Goal: Ask a question

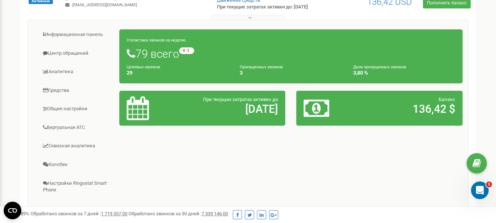
scroll to position [37, 0]
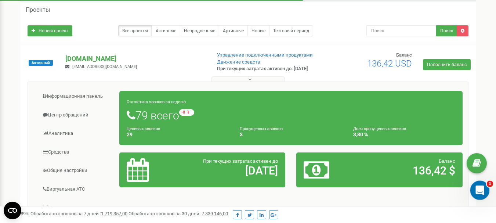
click at [481, 188] on icon "Открыть службу сообщений Intercom" at bounding box center [479, 189] width 12 height 12
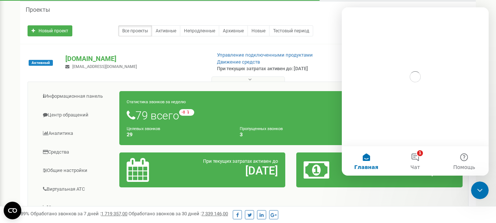
scroll to position [0, 0]
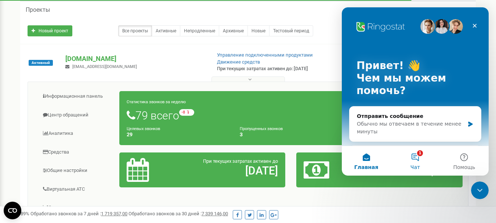
click at [417, 161] on button "1 Чат" at bounding box center [415, 160] width 49 height 29
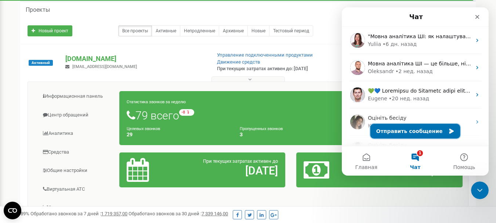
click at [417, 132] on button "Отправить сообщение" at bounding box center [416, 131] width 90 height 15
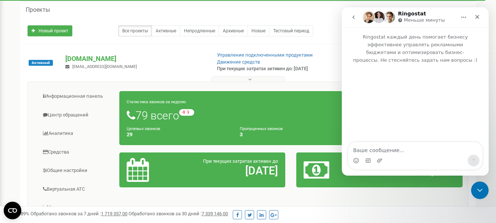
click at [375, 149] on textarea "Ваше сообщение..." at bounding box center [415, 148] width 134 height 12
type textarea "D"
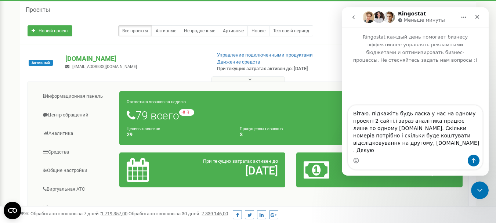
type textarea "Вітаю. підкажіть будь ласка у нас на одному проекті 2 сайті.і зараз аналітика п…"
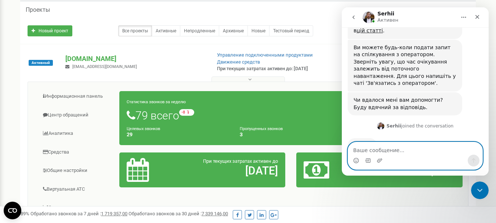
scroll to position [491, 0]
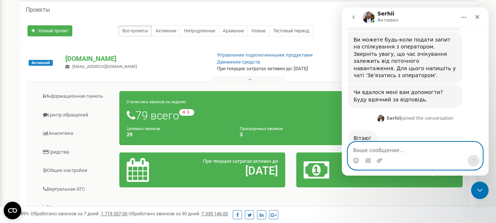
click at [377, 151] on textarea "Ваше сообщение..." at bounding box center [415, 148] width 134 height 12
type textarea "0504575888 [PERSON_NAME]"
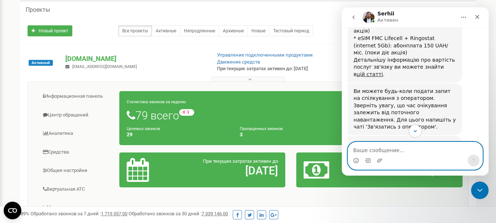
scroll to position [477, 0]
